Goal: Find specific page/section: Find specific page/section

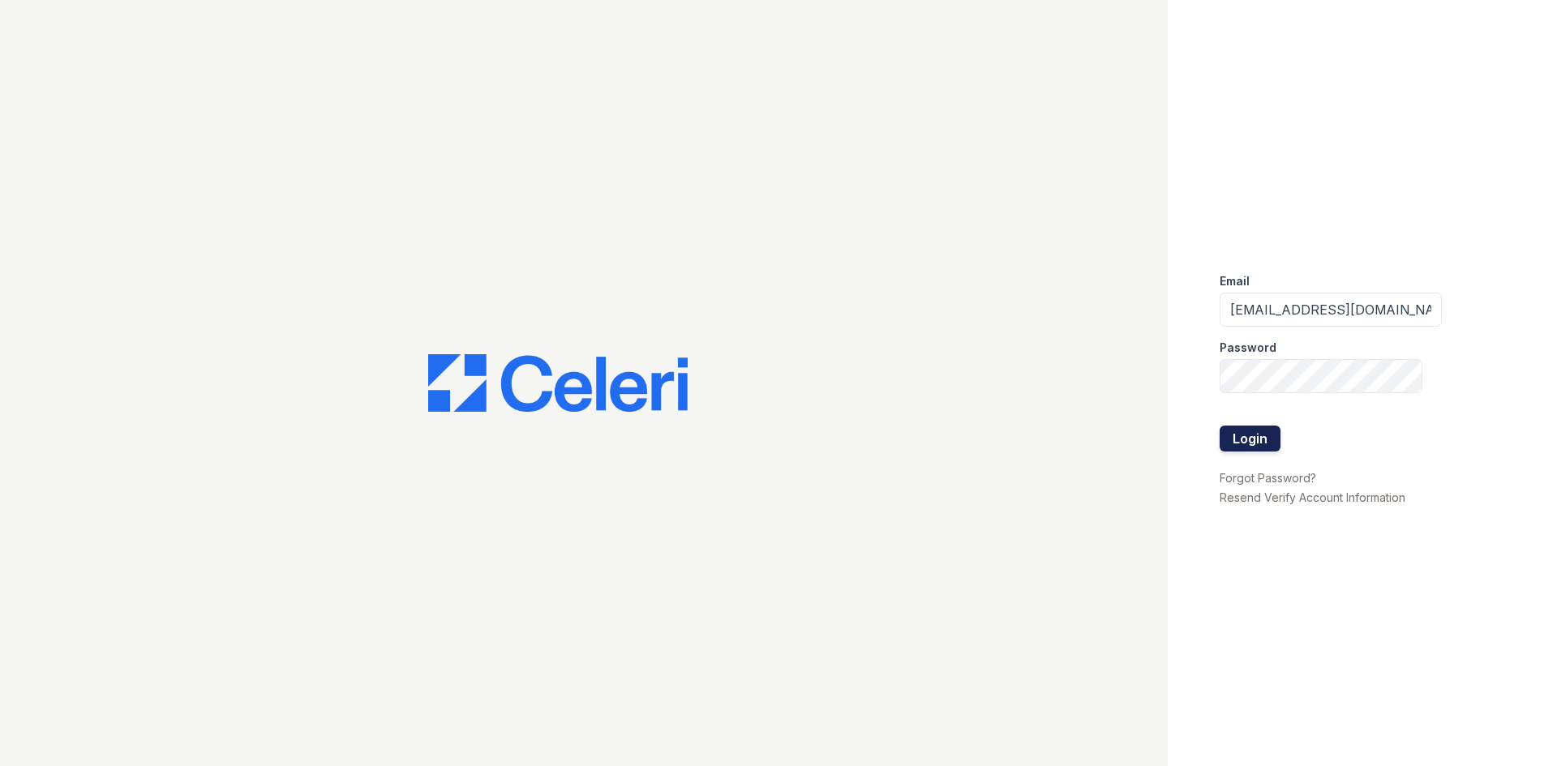
drag, startPoint x: 1213, startPoint y: 425, endPoint x: 1238, endPoint y: 435, distance: 27.3
click at [1219, 429] on div "Email kdominguez@trinity-pm.com Password Login Forgot Password? Resend Verify A…" at bounding box center [1362, 383] width 389 height 766
click at [1241, 436] on button "Login" at bounding box center [1249, 439] width 61 height 26
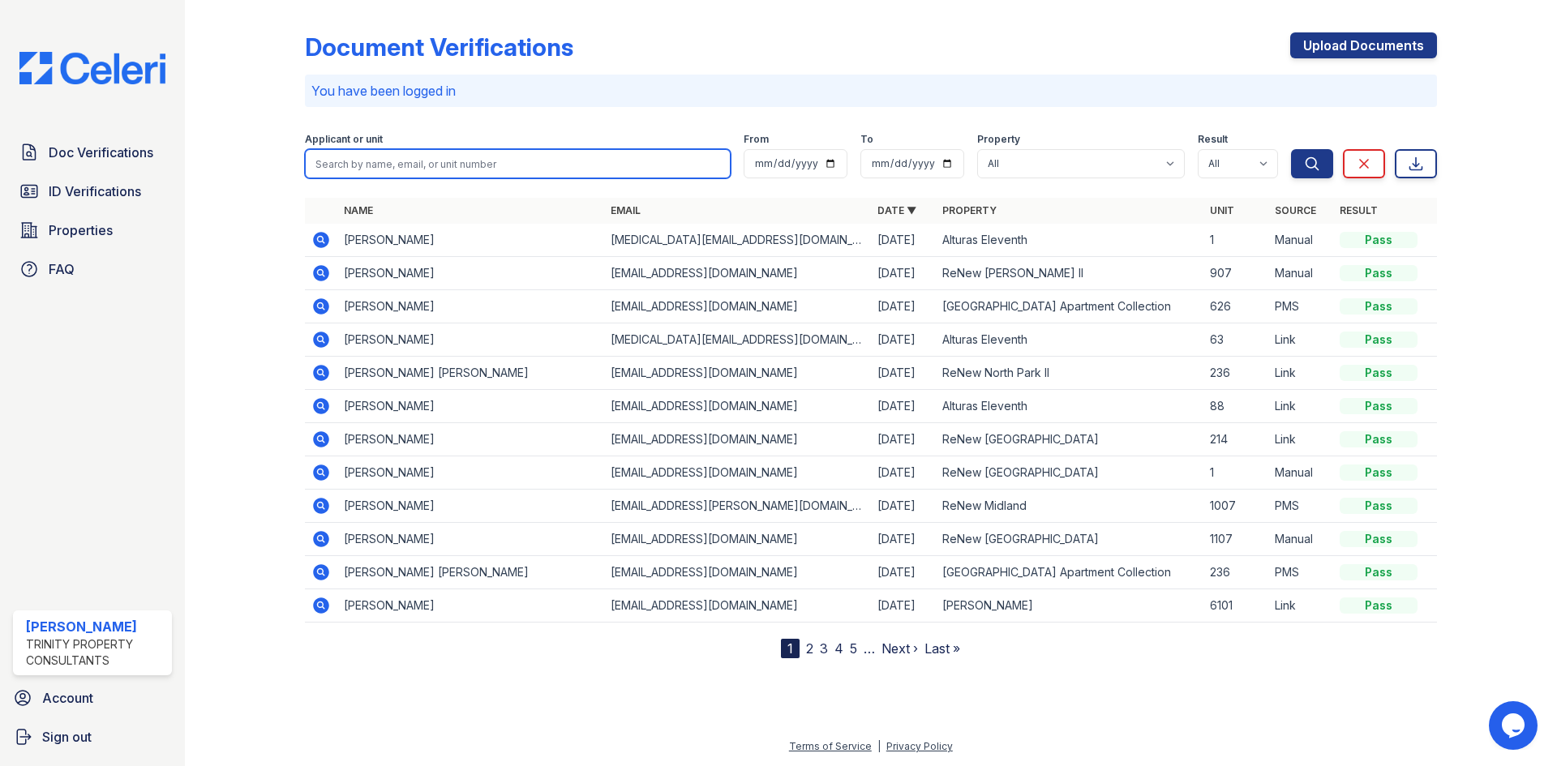
click at [418, 159] on input "search" at bounding box center [518, 163] width 426 height 29
drag, startPoint x: 418, startPoint y: 159, endPoint x: 426, endPoint y: 162, distance: 8.7
click at [423, 159] on input "search" at bounding box center [518, 163] width 426 height 29
type input "[PERSON_NAME]"
click at [1291, 149] on button "Search" at bounding box center [1312, 163] width 42 height 29
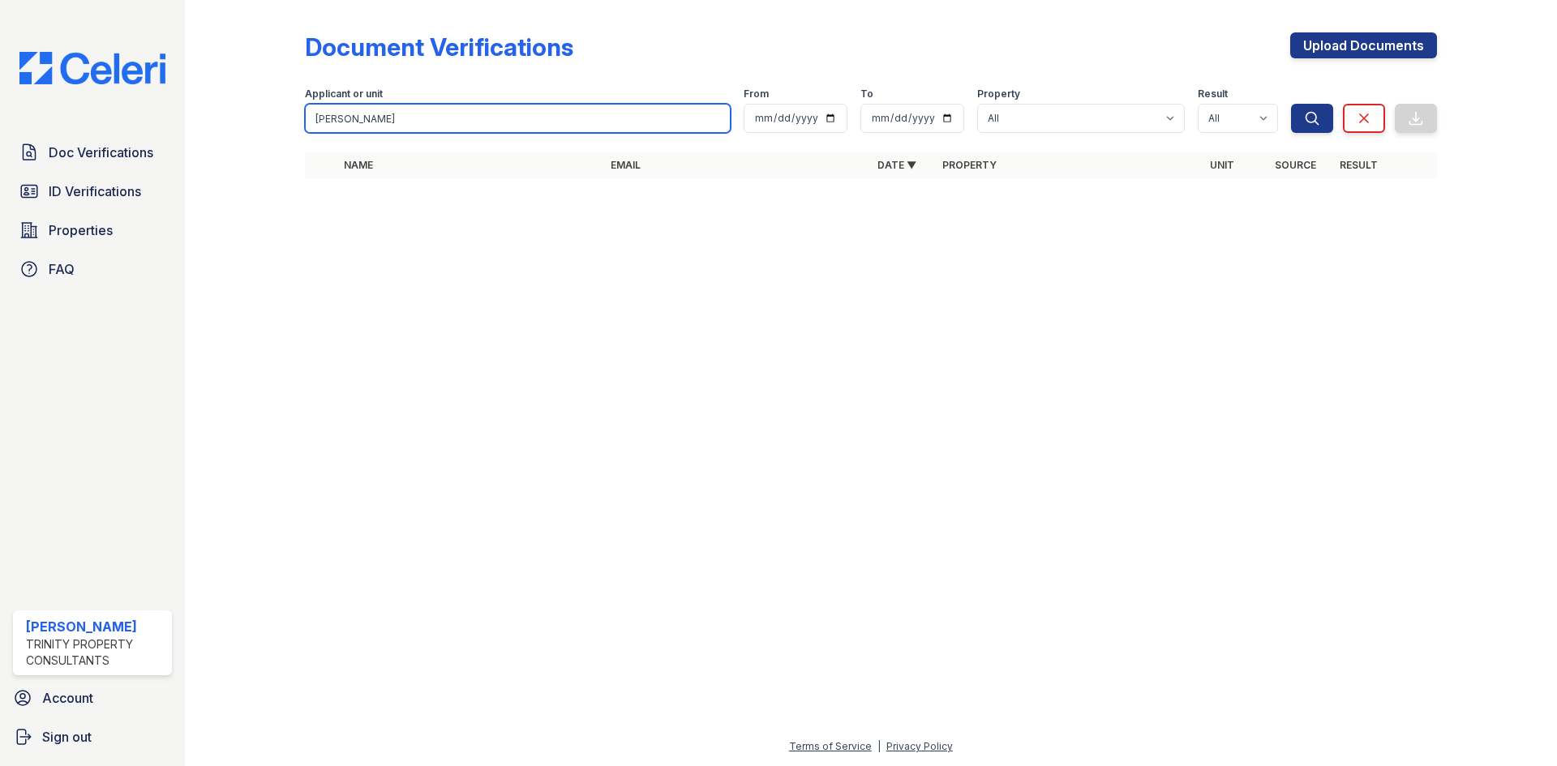
click at [493, 114] on input "[PERSON_NAME]" at bounding box center [518, 118] width 426 height 29
type input "[PERSON_NAME]"
click at [1291, 104] on button "Search" at bounding box center [1312, 118] width 42 height 29
click at [495, 114] on input "[PERSON_NAME]" at bounding box center [518, 118] width 426 height 29
type input "[PERSON_NAME]"
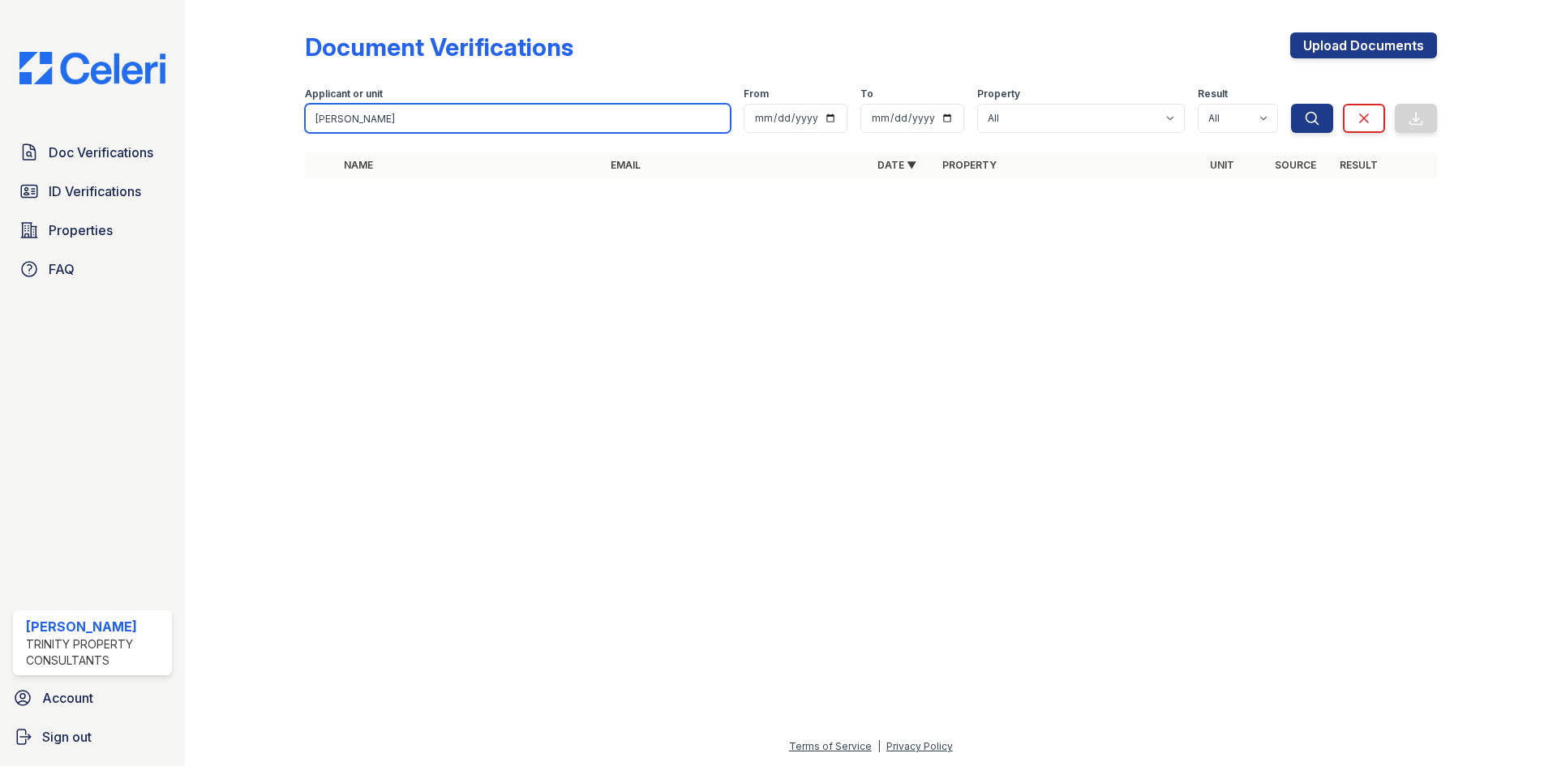
click at [1291, 104] on button "Search" at bounding box center [1312, 118] width 42 height 29
